Goal: Find specific page/section: Find specific page/section

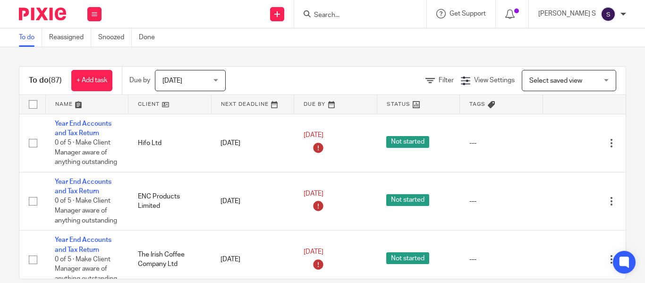
click at [354, 17] on input "Search" at bounding box center [355, 15] width 85 height 8
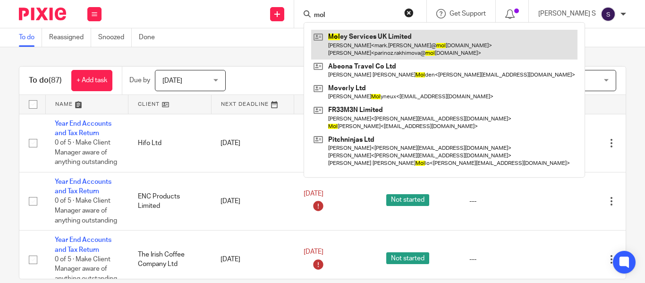
type input "mol"
click at [388, 45] on link at bounding box center [444, 44] width 266 height 29
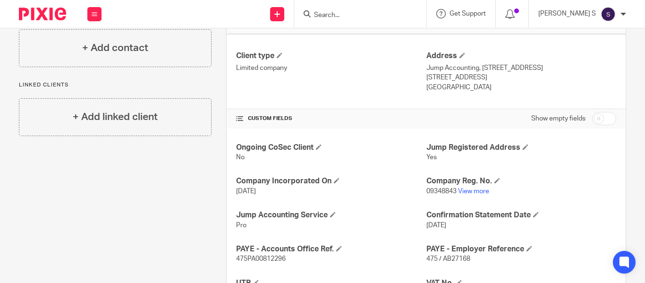
scroll to position [283, 0]
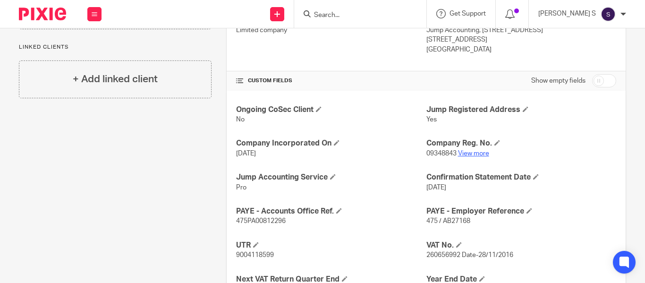
click at [469, 153] on link "View more" at bounding box center [473, 153] width 31 height 7
